Goal: Task Accomplishment & Management: Complete application form

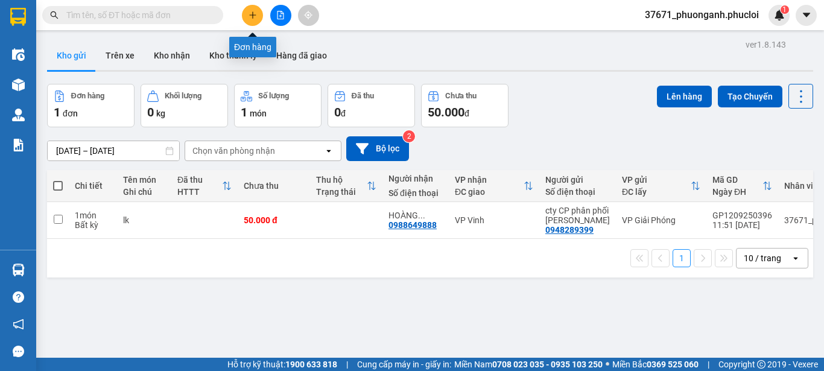
click at [255, 17] on icon "plus" at bounding box center [253, 15] width 8 height 8
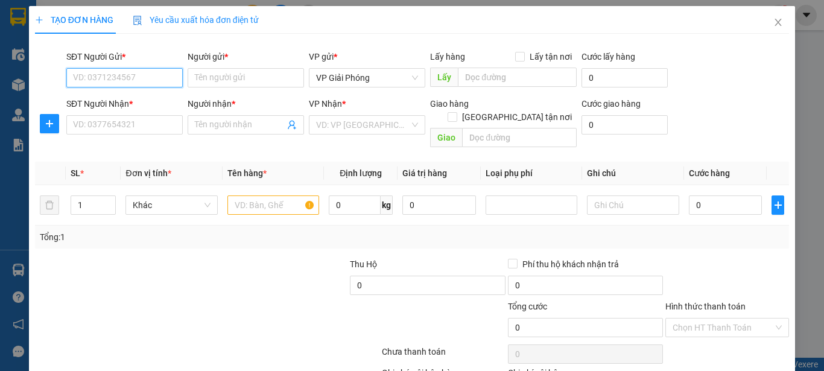
click at [151, 86] on input "SĐT Người Gửi *" at bounding box center [124, 77] width 116 height 19
click at [151, 85] on input "SĐT Người Gửi *" at bounding box center [124, 77] width 116 height 19
type input "0962750175"
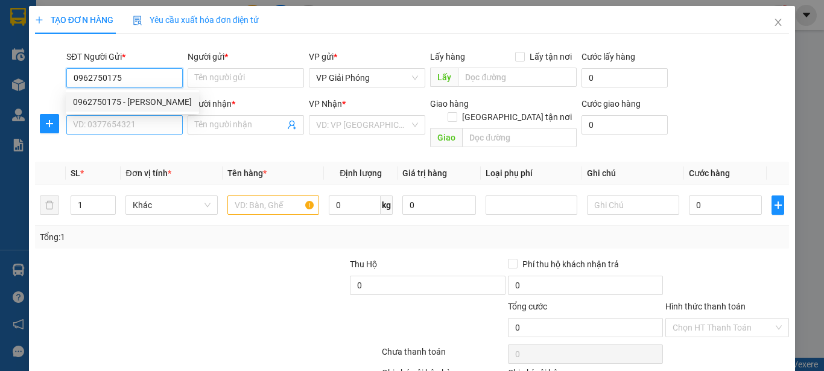
drag, startPoint x: 160, startPoint y: 96, endPoint x: 153, endPoint y: 133, distance: 37.4
click at [160, 100] on div "0962750175 - [PERSON_NAME]" at bounding box center [132, 101] width 119 height 13
type input "c vân"
type input "0962750175"
click at [153, 133] on input "SĐT Người Nhận *" at bounding box center [124, 124] width 116 height 19
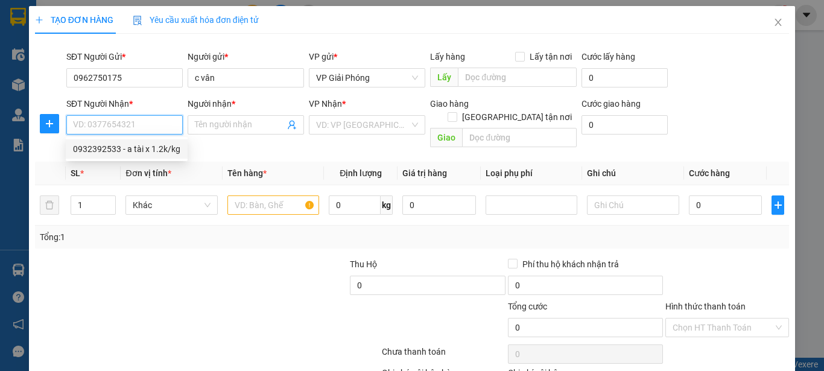
drag, startPoint x: 167, startPoint y: 150, endPoint x: 167, endPoint y: 190, distance: 40.4
click at [168, 150] on div "0932392533 - a tài x 1.2k/kg" at bounding box center [126, 148] width 107 height 13
type input "0932392533"
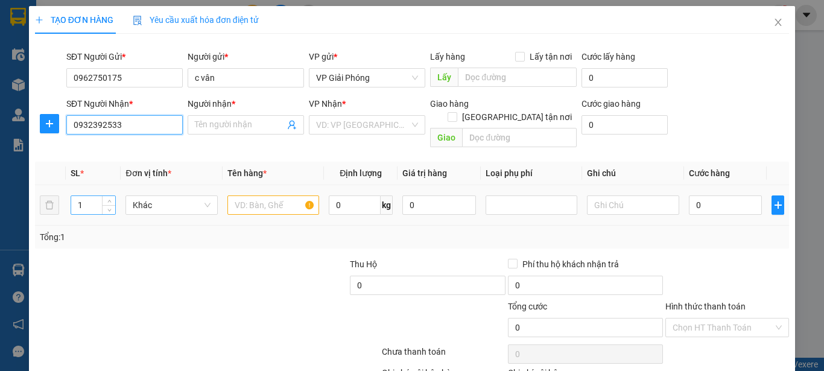
type input "a tài x 1.2k/kg"
checkbox input "true"
type input "39 ngõ 87 hà huy tập"
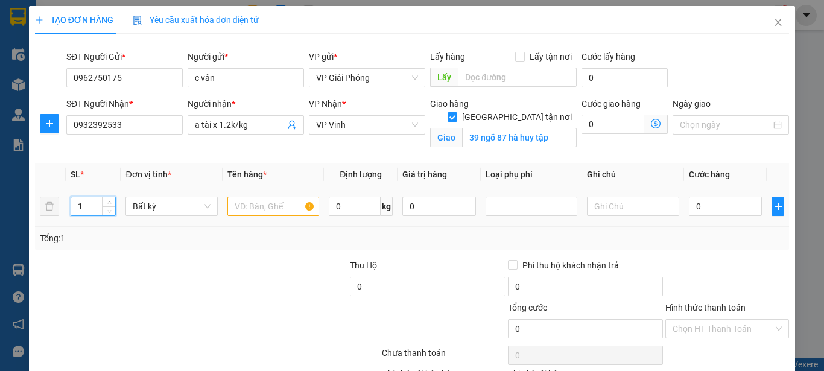
drag, startPoint x: 89, startPoint y: 203, endPoint x: 71, endPoint y: 202, distance: 17.5
click at [71, 202] on input "1" at bounding box center [93, 206] width 45 height 18
type input "40"
drag, startPoint x: 261, startPoint y: 206, endPoint x: 269, endPoint y: 205, distance: 7.3
click at [269, 205] on input "text" at bounding box center [273, 206] width 92 height 19
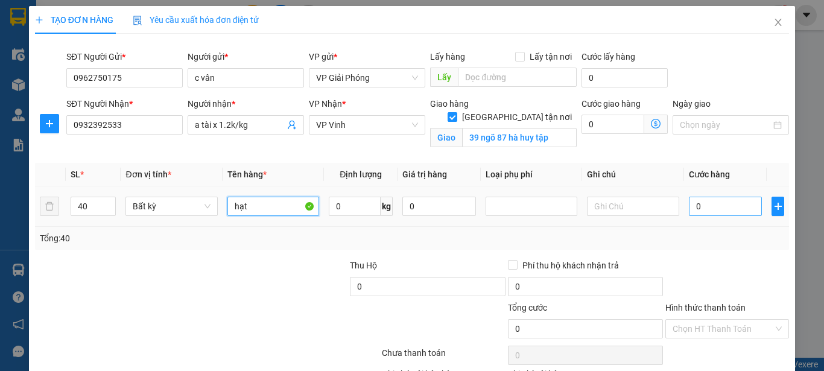
type input "hạt"
click at [697, 235] on div "Tổng: 40" at bounding box center [412, 238] width 745 height 13
click at [700, 211] on input "0" at bounding box center [726, 206] width 74 height 19
type input "8"
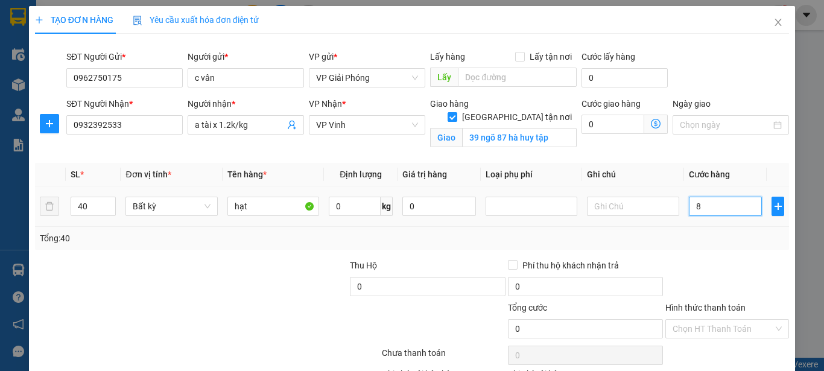
type input "8"
type input "84"
type input "840"
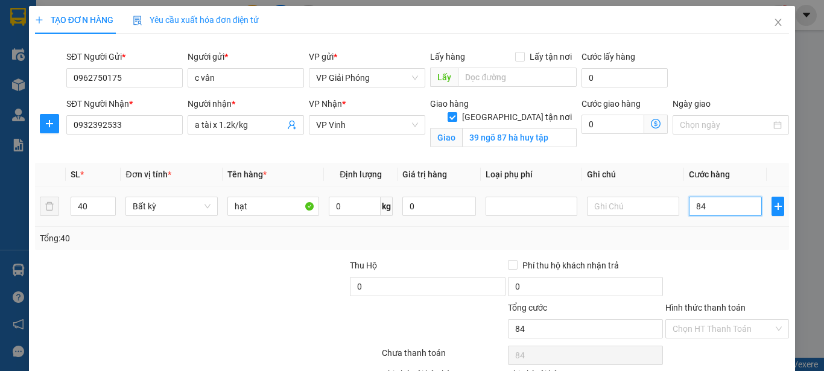
type input "840"
type input "8.400"
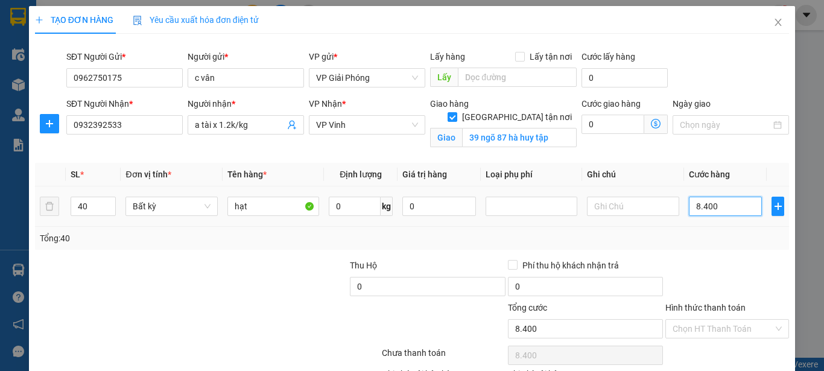
type input "84.000"
type input "840.000"
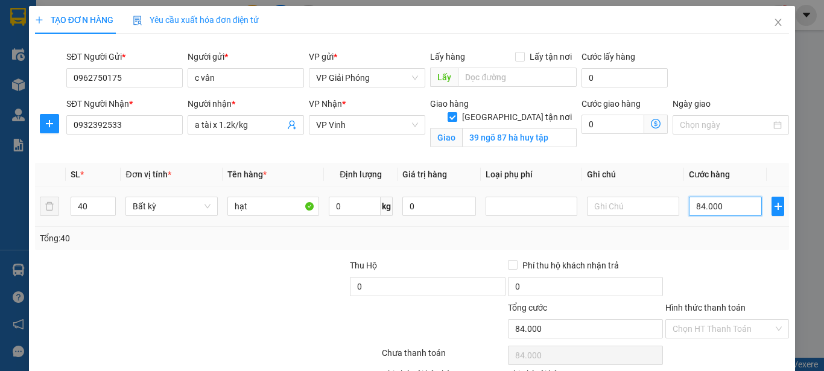
type input "840.000"
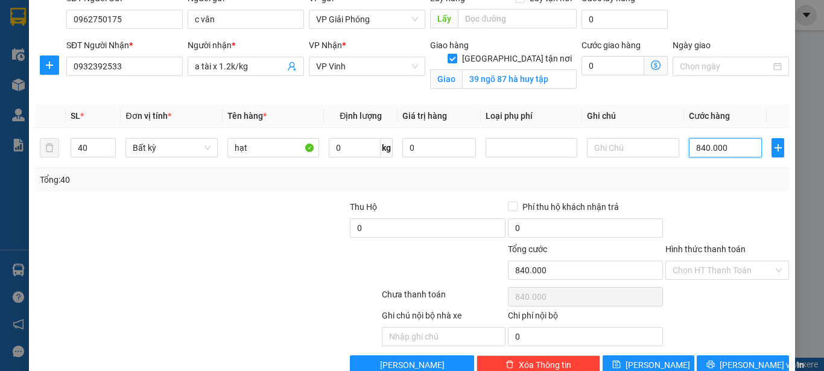
scroll to position [86, 0]
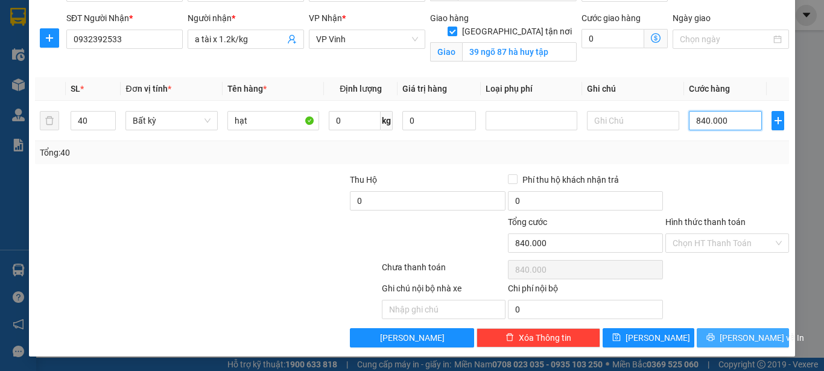
type input "840.000"
drag, startPoint x: 726, startPoint y: 330, endPoint x: 713, endPoint y: 285, distance: 47.0
click at [726, 329] on button "[PERSON_NAME] và In" at bounding box center [743, 337] width 92 height 19
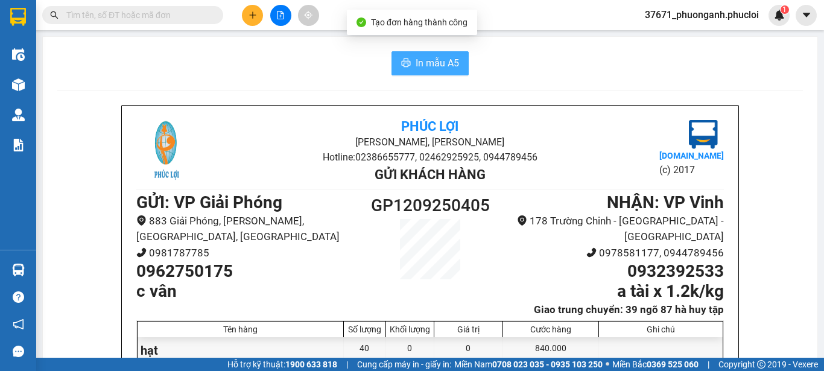
click at [454, 69] on button "In mẫu A5" at bounding box center [430, 63] width 77 height 24
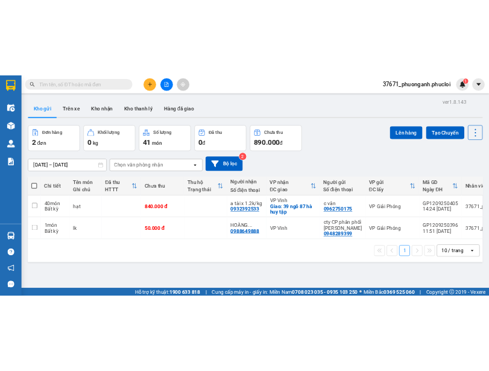
scroll to position [56, 0]
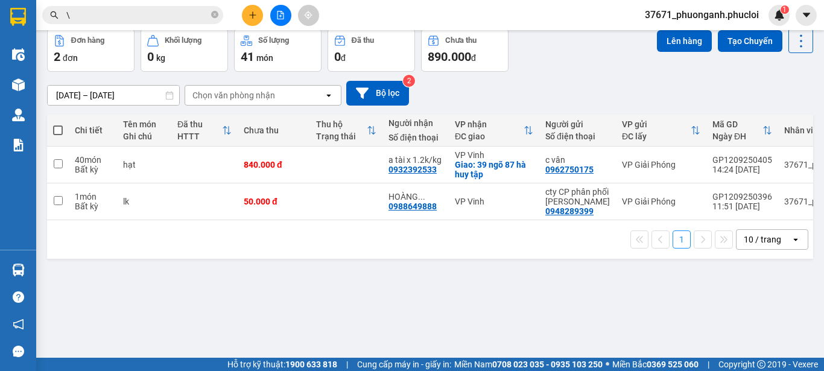
type input "\"
